Goal: Information Seeking & Learning: Learn about a topic

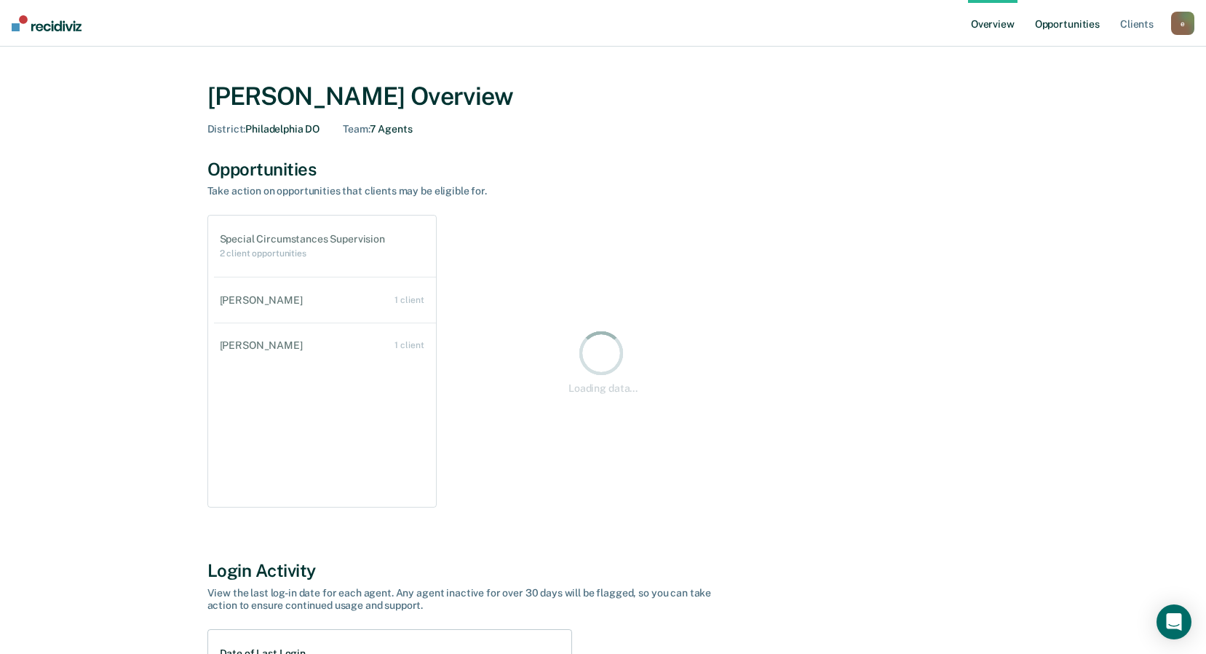
click at [1075, 30] on link "Opportunities" at bounding box center [1067, 23] width 71 height 47
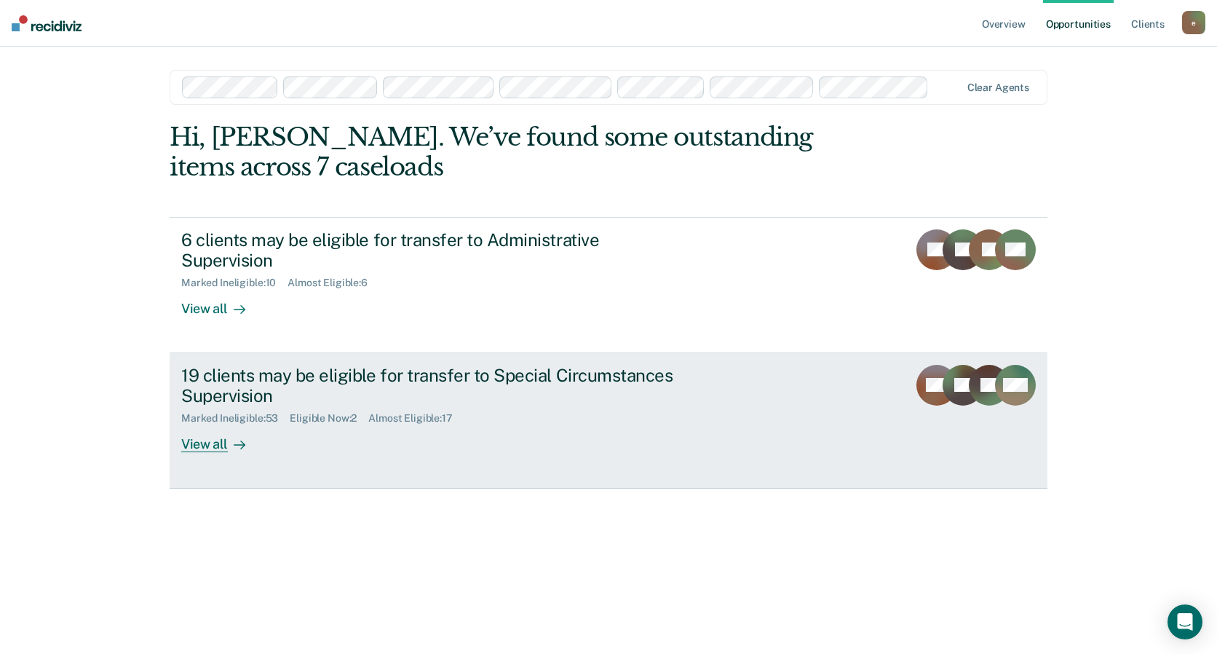
click at [408, 371] on div "19 clients may be eligible for transfer to Special Circumstances Supervision" at bounding box center [436, 386] width 511 height 42
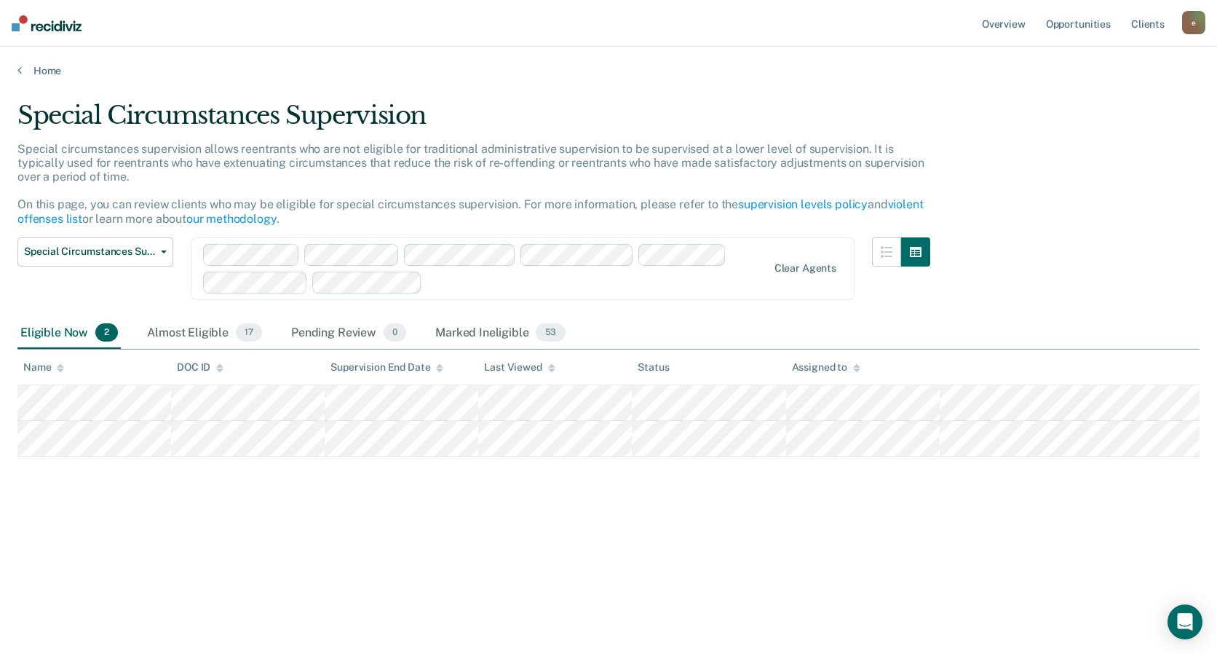
click at [363, 514] on div "Special Circumstances Supervision Special circumstances supervision allows reen…" at bounding box center [608, 322] width 1182 height 444
click at [121, 253] on span "Special Circumstances Supervision" at bounding box center [89, 251] width 131 height 12
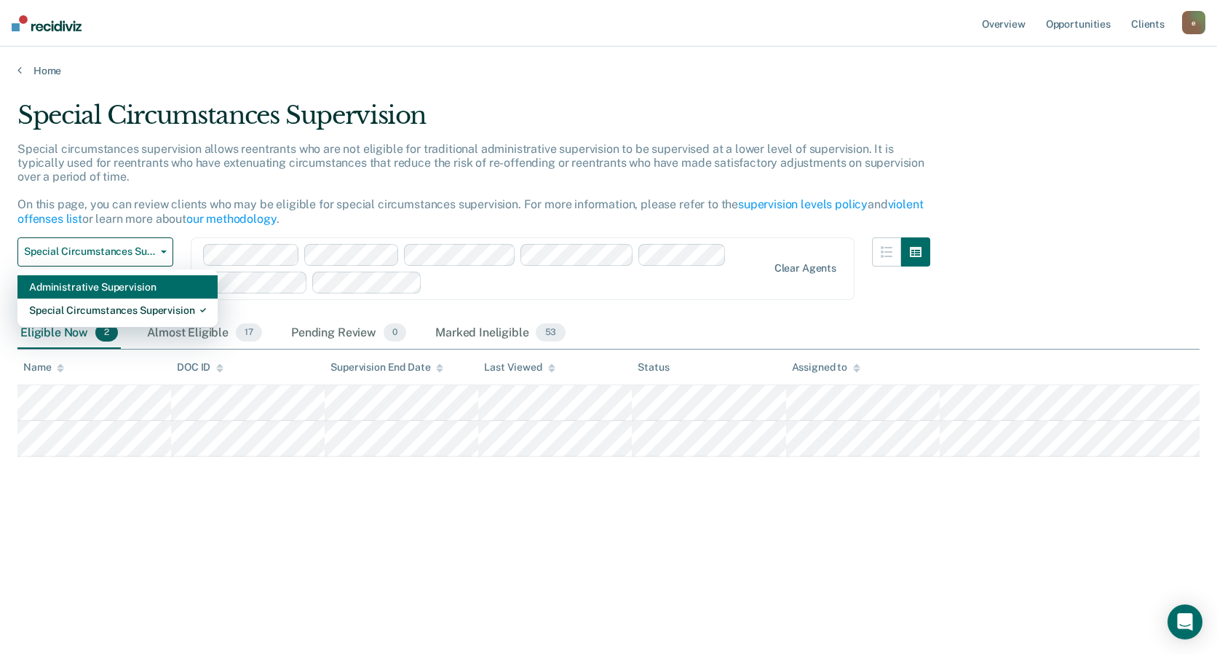
click at [113, 289] on div "Administrative Supervision" at bounding box center [117, 286] width 177 height 23
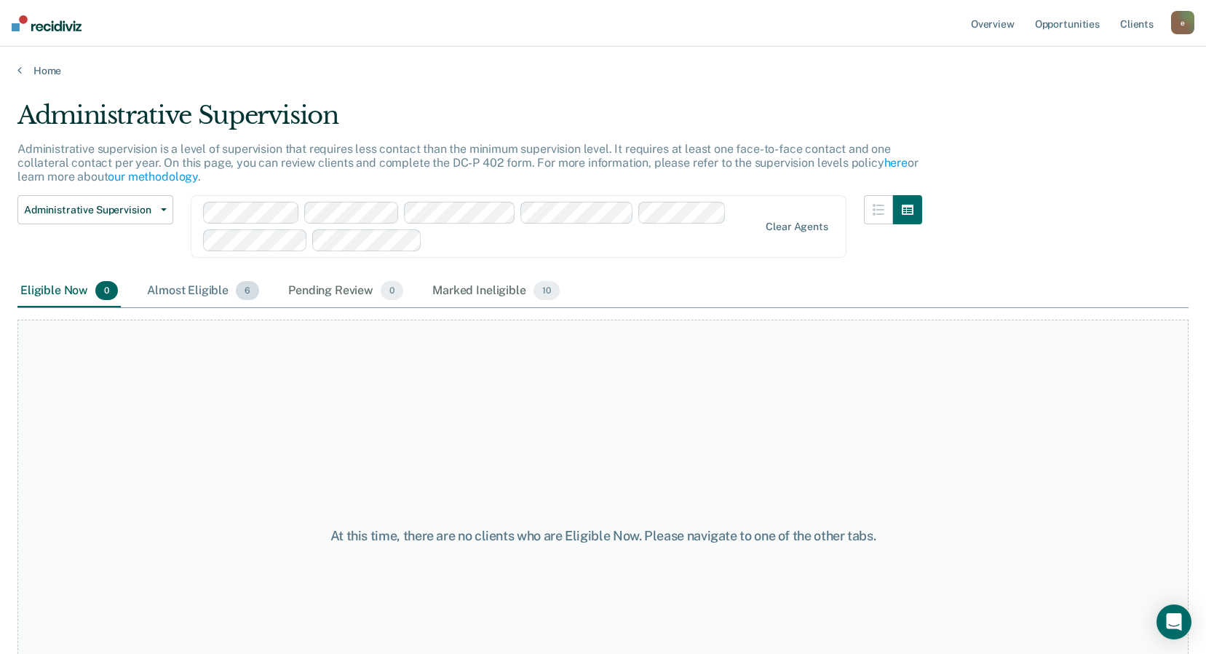
click at [200, 298] on div "Almost Eligible 6" at bounding box center [203, 291] width 118 height 32
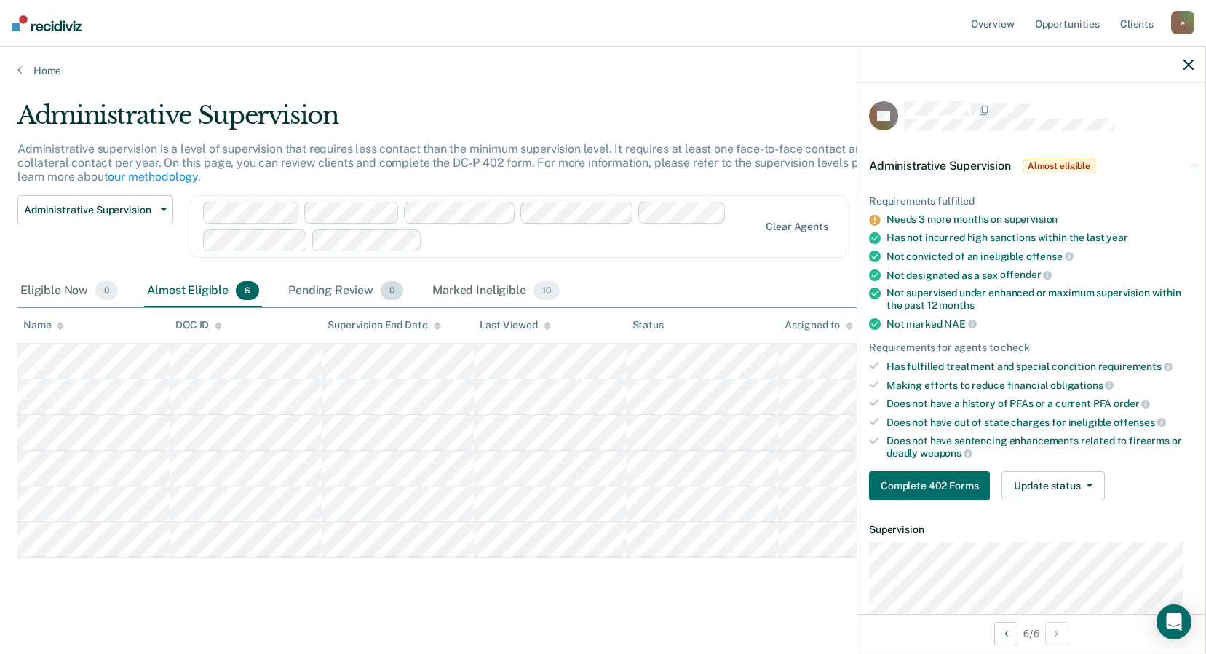
click at [346, 287] on div "Pending Review 0" at bounding box center [345, 291] width 121 height 32
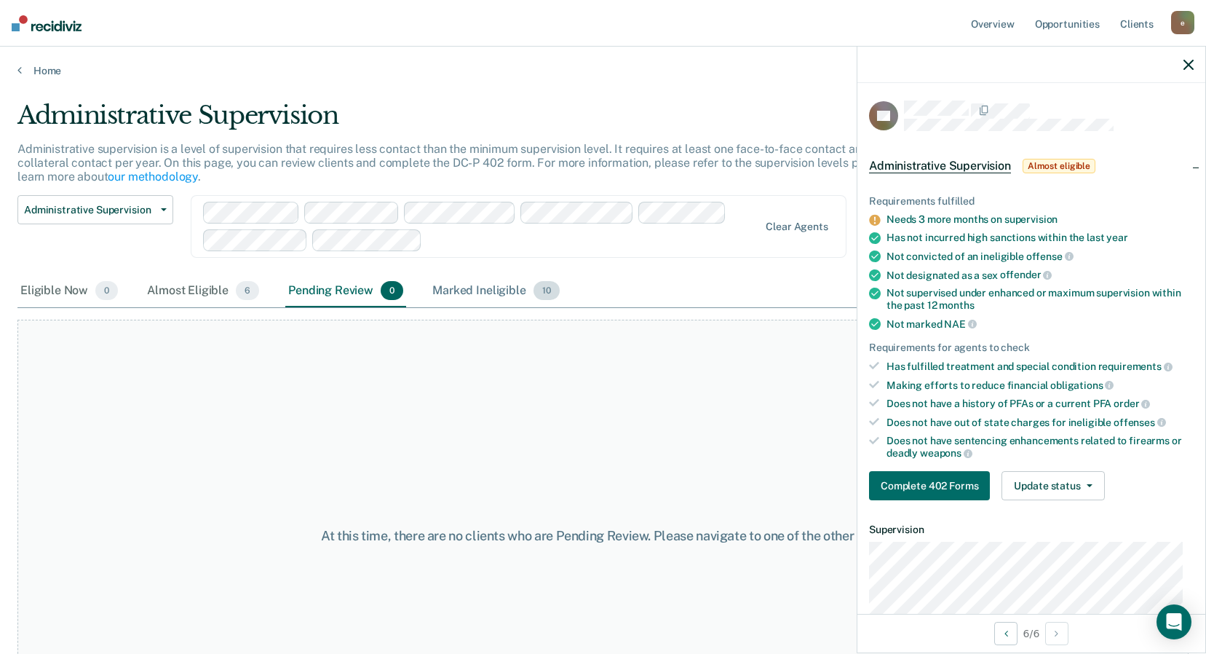
click at [458, 287] on div "Marked Ineligible 10" at bounding box center [495, 291] width 132 height 32
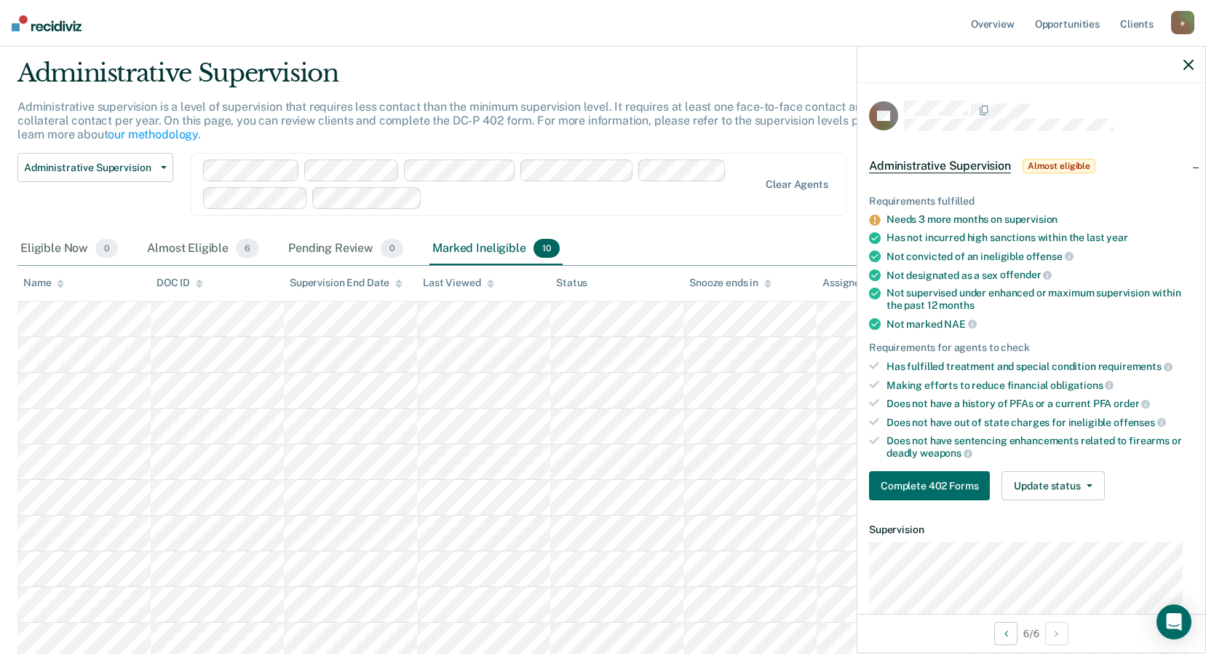
scroll to position [73, 0]
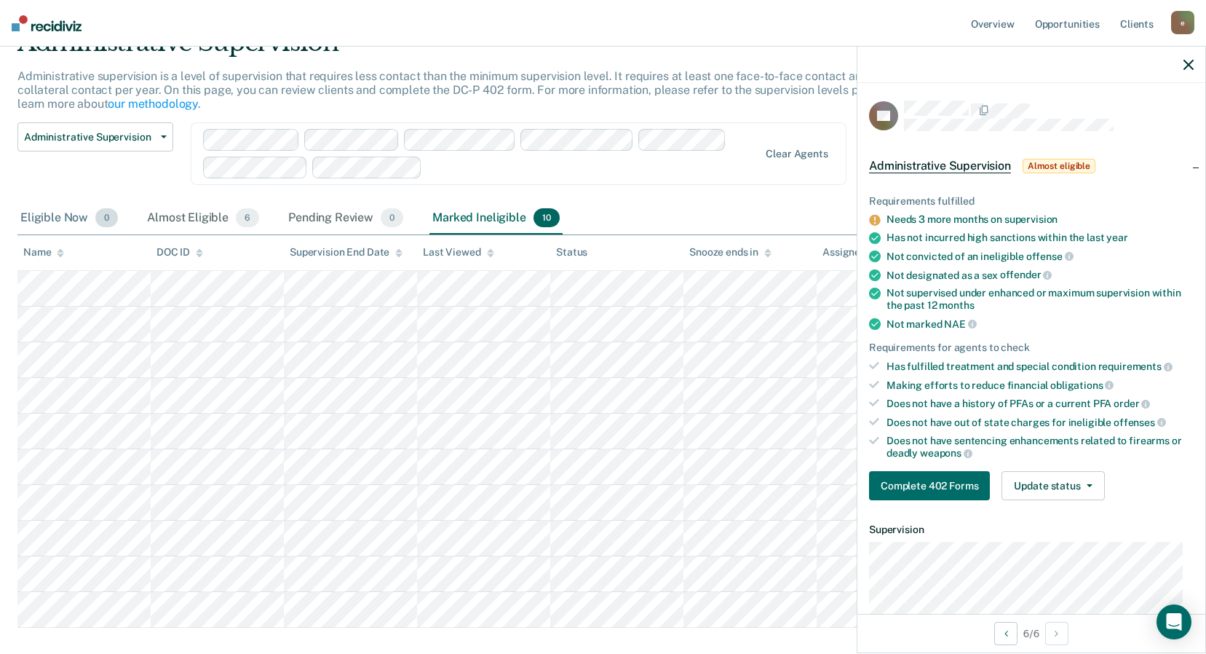
click at [65, 221] on div "Eligible Now 0" at bounding box center [68, 218] width 103 height 32
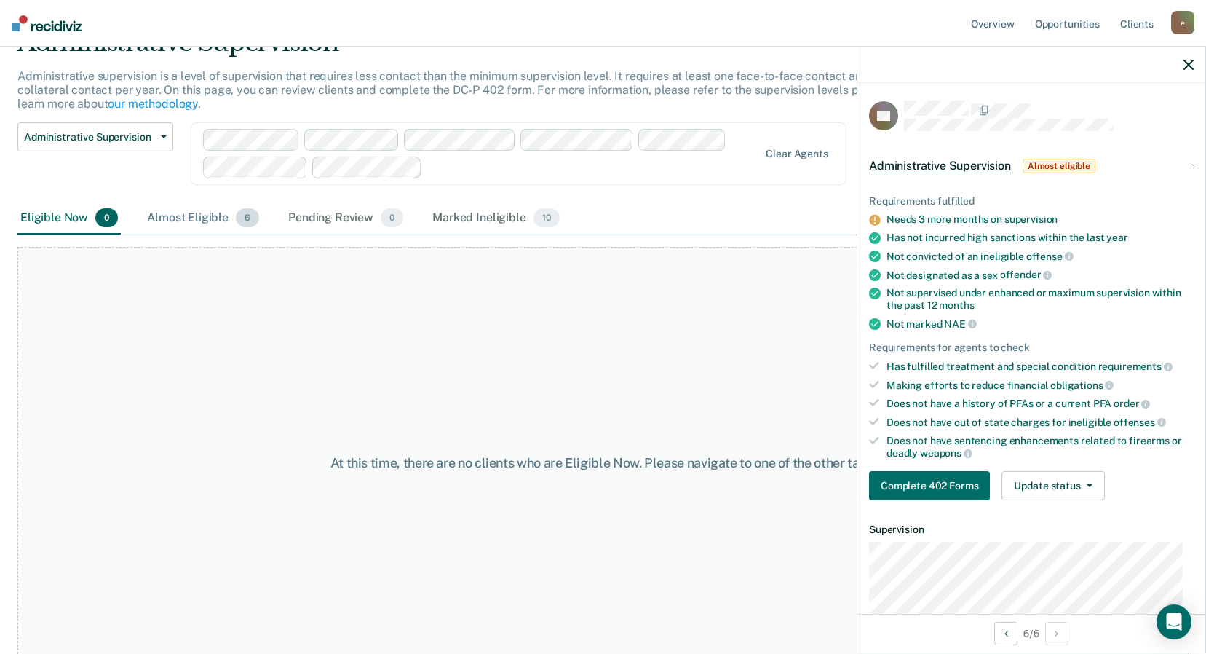
click at [161, 223] on div "Almost Eligible 6" at bounding box center [203, 218] width 118 height 32
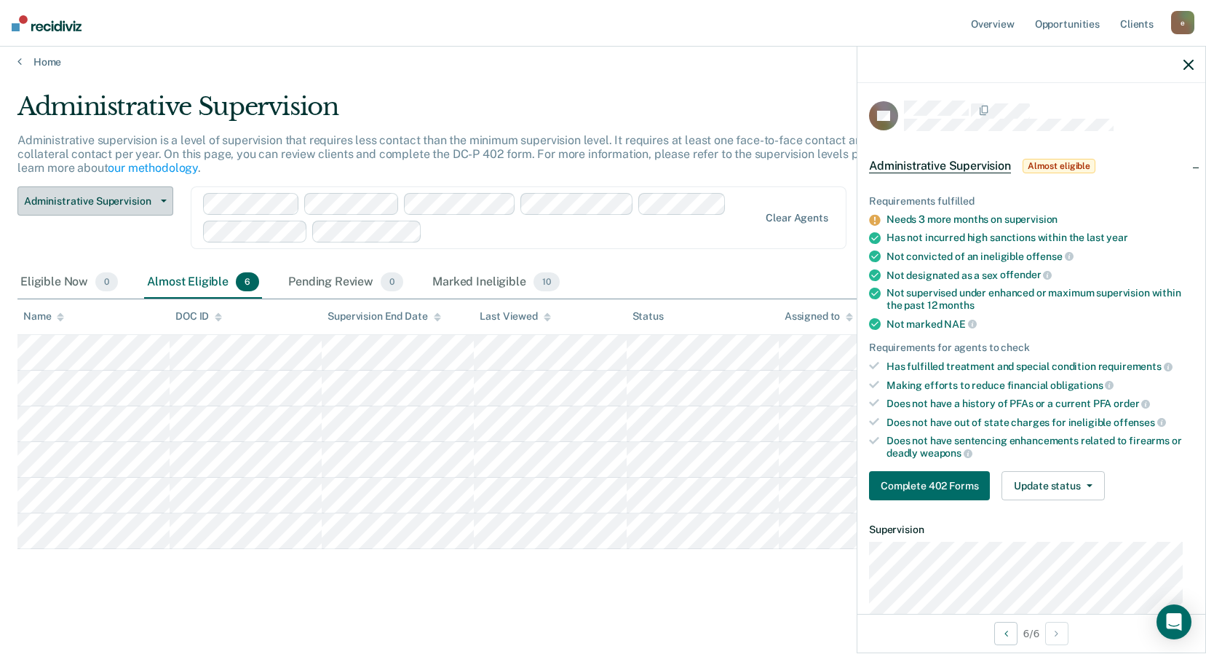
click at [104, 208] on button "Administrative Supervision" at bounding box center [95, 200] width 156 height 29
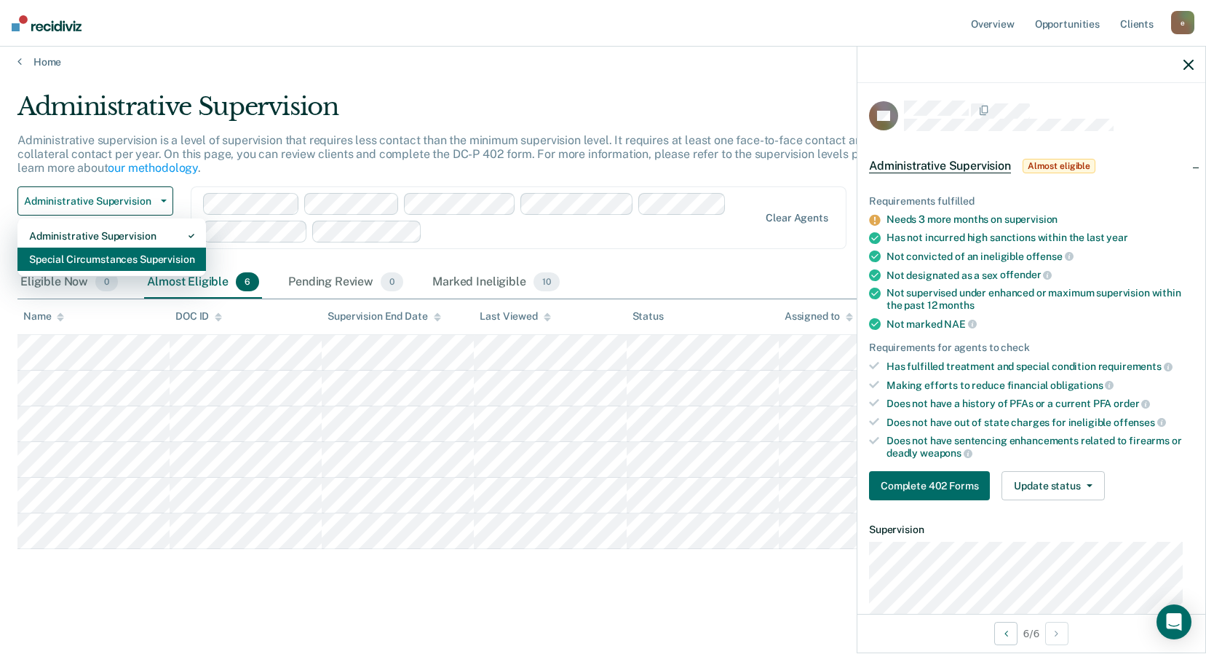
click at [84, 257] on div "Special Circumstances Supervision" at bounding box center [111, 258] width 165 height 23
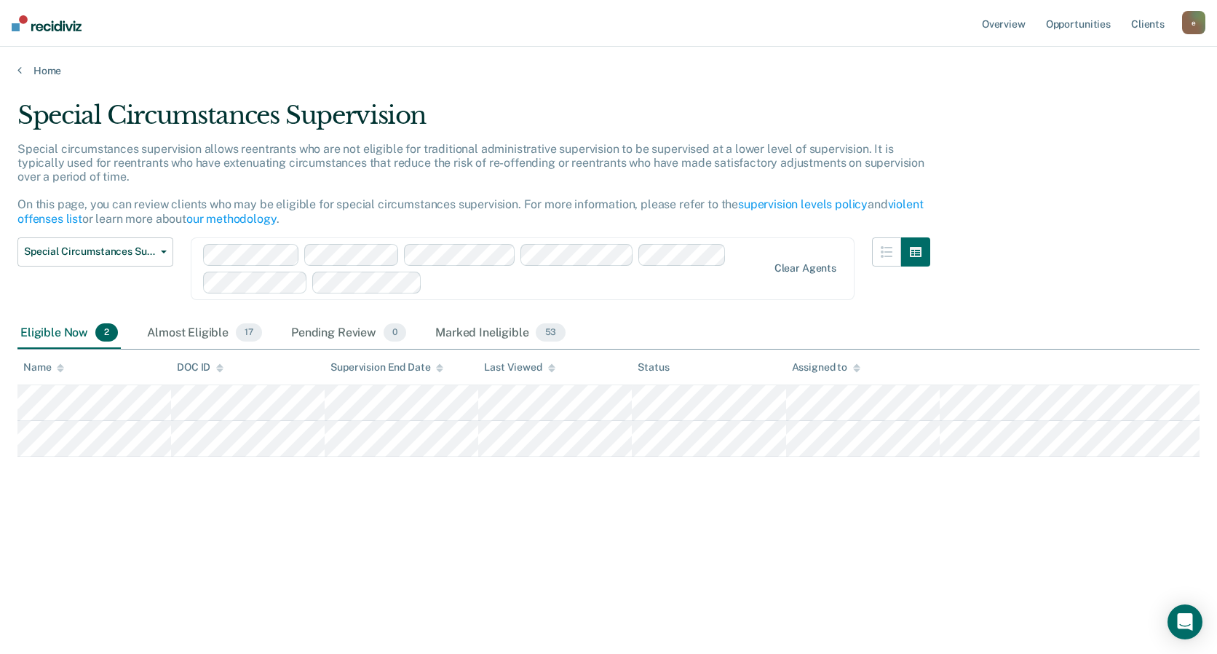
click at [48, 25] on img at bounding box center [47, 23] width 70 height 16
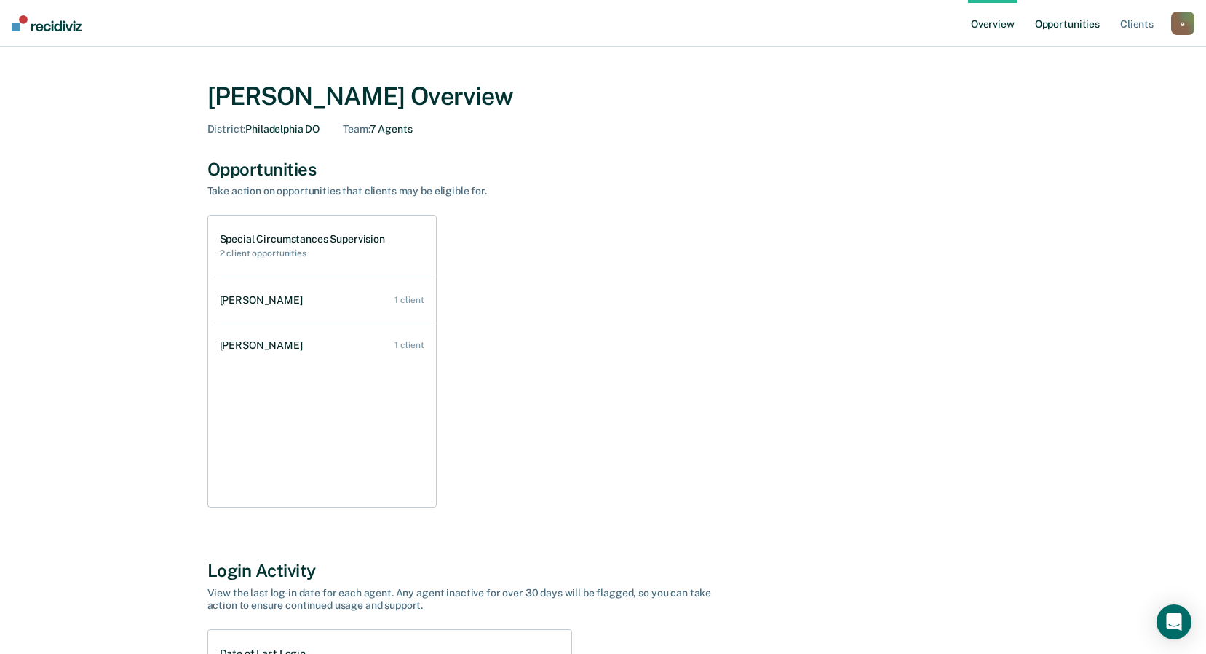
click at [1061, 18] on link "Opportunities" at bounding box center [1067, 23] width 71 height 47
